Goal: Information Seeking & Learning: Learn about a topic

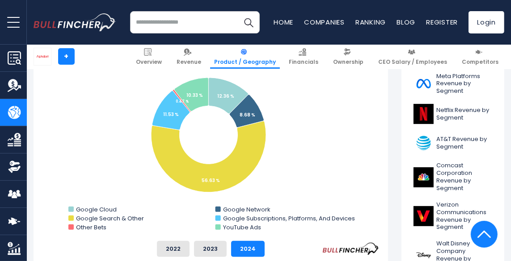
scroll to position [270, 0]
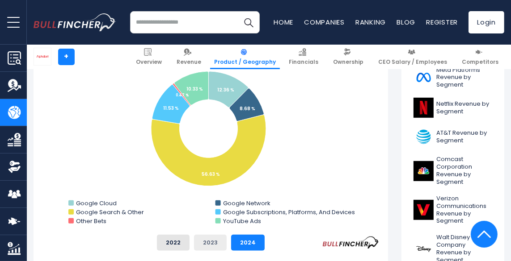
click at [210, 243] on button "2023" at bounding box center [210, 243] width 33 height 16
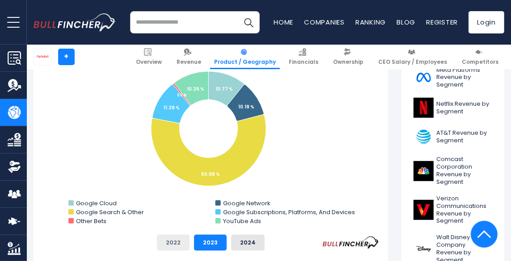
click at [180, 240] on button "2022" at bounding box center [173, 243] width 33 height 16
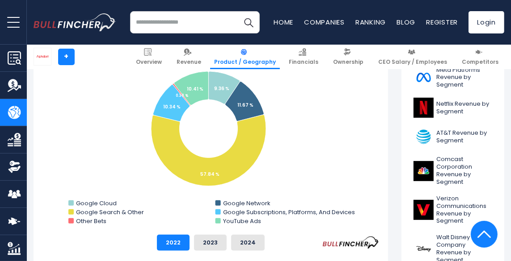
click at [227, 243] on div "2022 2023 2024" at bounding box center [210, 243] width 336 height 16
click at [211, 242] on button "2023" at bounding box center [210, 243] width 33 height 16
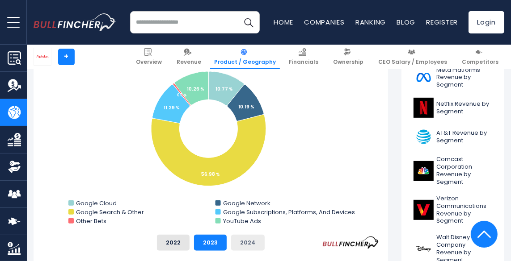
click at [245, 243] on button "2024" at bounding box center [248, 243] width 34 height 16
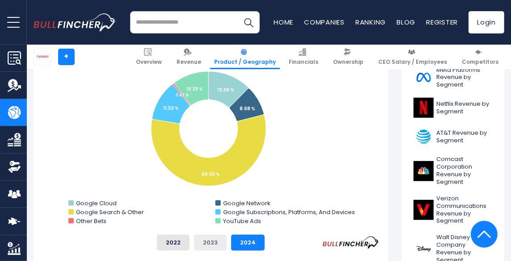
click at [209, 245] on button "2023" at bounding box center [210, 243] width 33 height 16
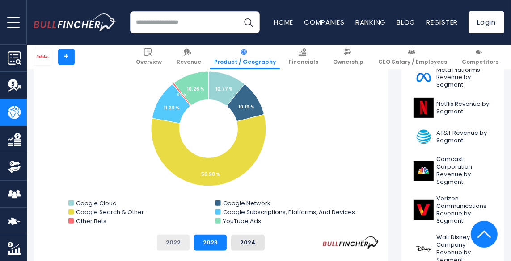
click at [160, 245] on button "2022" at bounding box center [173, 243] width 33 height 16
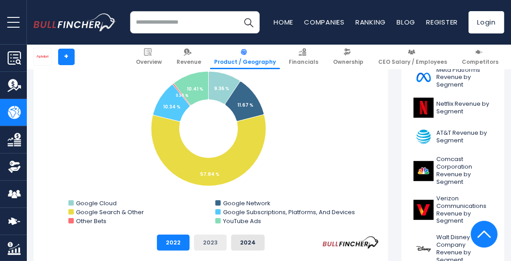
click at [205, 247] on button "2023" at bounding box center [210, 243] width 33 height 16
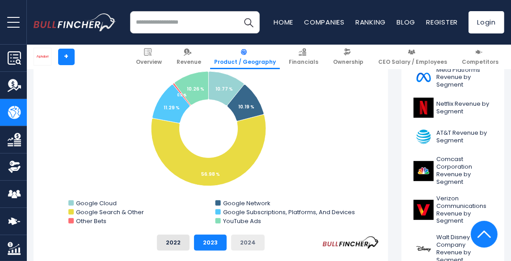
click at [246, 244] on button "2024" at bounding box center [248, 243] width 34 height 16
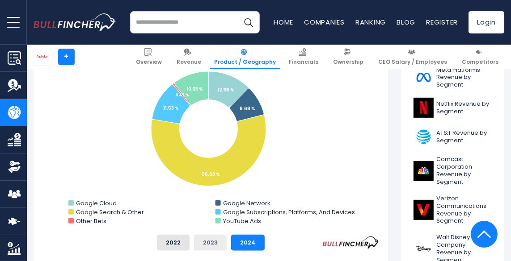
drag, startPoint x: 213, startPoint y: 243, endPoint x: 199, endPoint y: 245, distance: 13.6
click at [212, 244] on button "2023" at bounding box center [210, 243] width 33 height 16
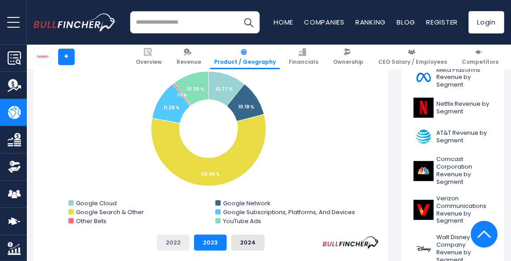
click at [164, 247] on button "2022" at bounding box center [173, 243] width 33 height 16
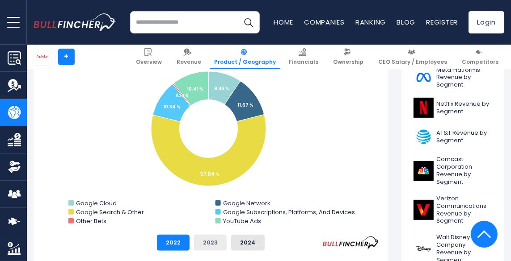
click at [198, 245] on button "2023" at bounding box center [210, 243] width 33 height 16
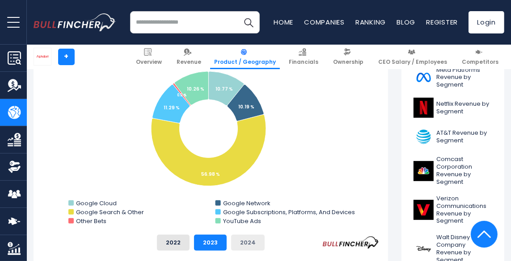
click at [239, 247] on button "2024" at bounding box center [248, 243] width 34 height 16
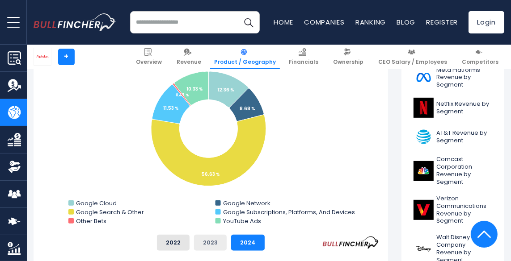
click at [202, 246] on button "2023" at bounding box center [210, 243] width 33 height 16
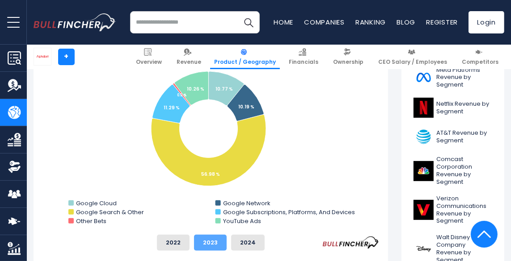
drag, startPoint x: 170, startPoint y: 246, endPoint x: 197, endPoint y: 247, distance: 26.8
click at [171, 246] on button "2022" at bounding box center [173, 243] width 33 height 16
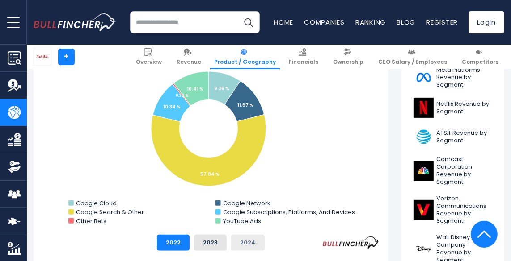
click at [249, 245] on button "2024" at bounding box center [248, 243] width 34 height 16
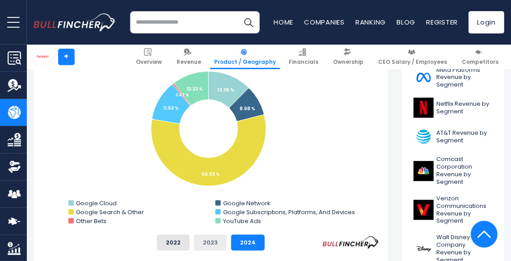
click at [209, 248] on button "2023" at bounding box center [210, 243] width 33 height 16
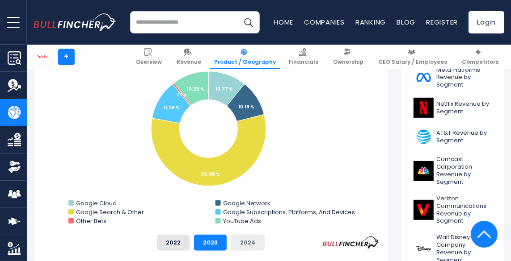
drag, startPoint x: 169, startPoint y: 248, endPoint x: 239, endPoint y: 249, distance: 69.7
click at [172, 248] on button "2022" at bounding box center [173, 243] width 33 height 16
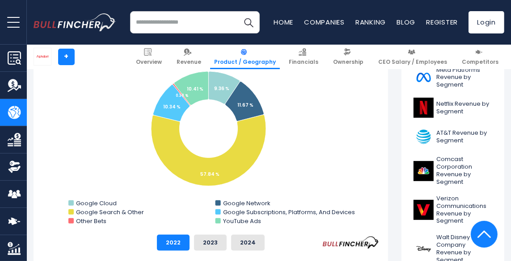
click at [264, 248] on div "2022 2023 2024" at bounding box center [210, 243] width 336 height 16
drag, startPoint x: 251, startPoint y: 246, endPoint x: 261, endPoint y: 241, distance: 11.6
click at [251, 246] on button "2024" at bounding box center [248, 243] width 34 height 16
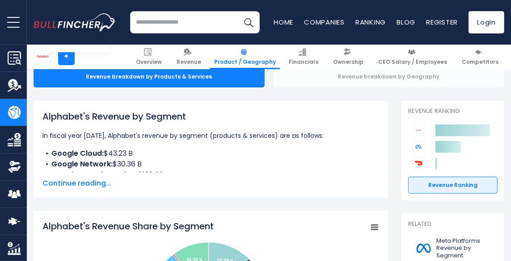
scroll to position [152, 0]
